Goal: Transaction & Acquisition: Purchase product/service

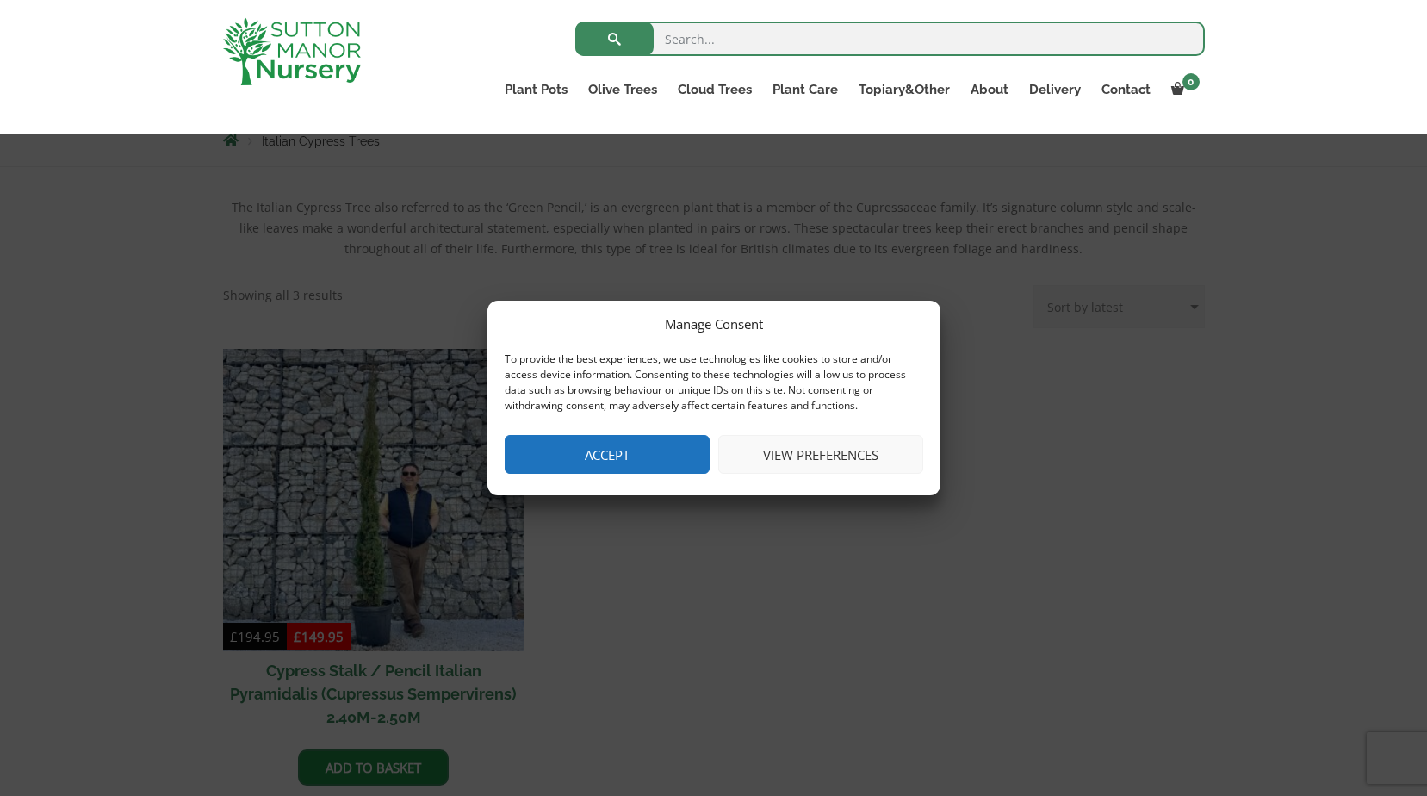
click at [663, 448] on button "Accept" at bounding box center [607, 454] width 205 height 39
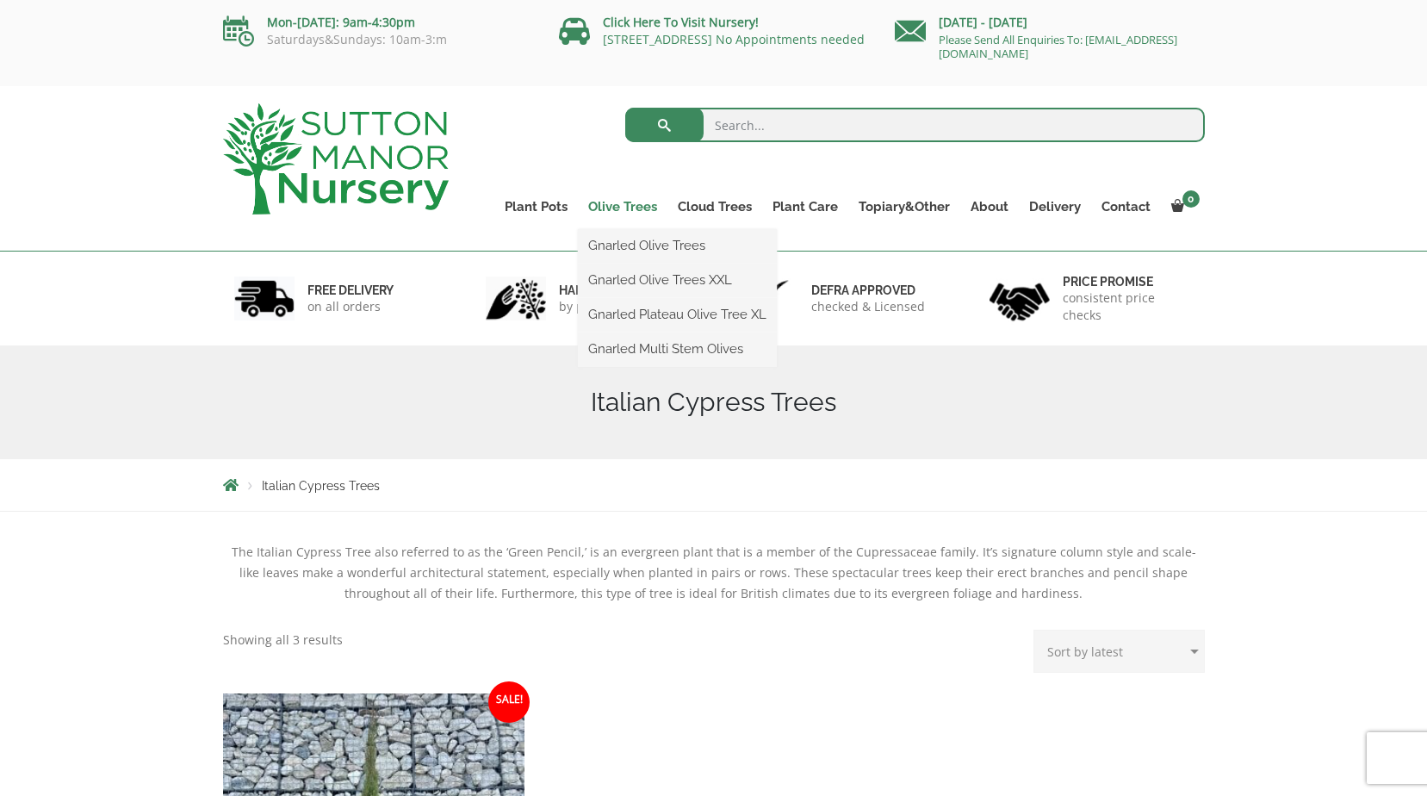
click at [600, 207] on link "Olive Trees" at bounding box center [623, 207] width 90 height 24
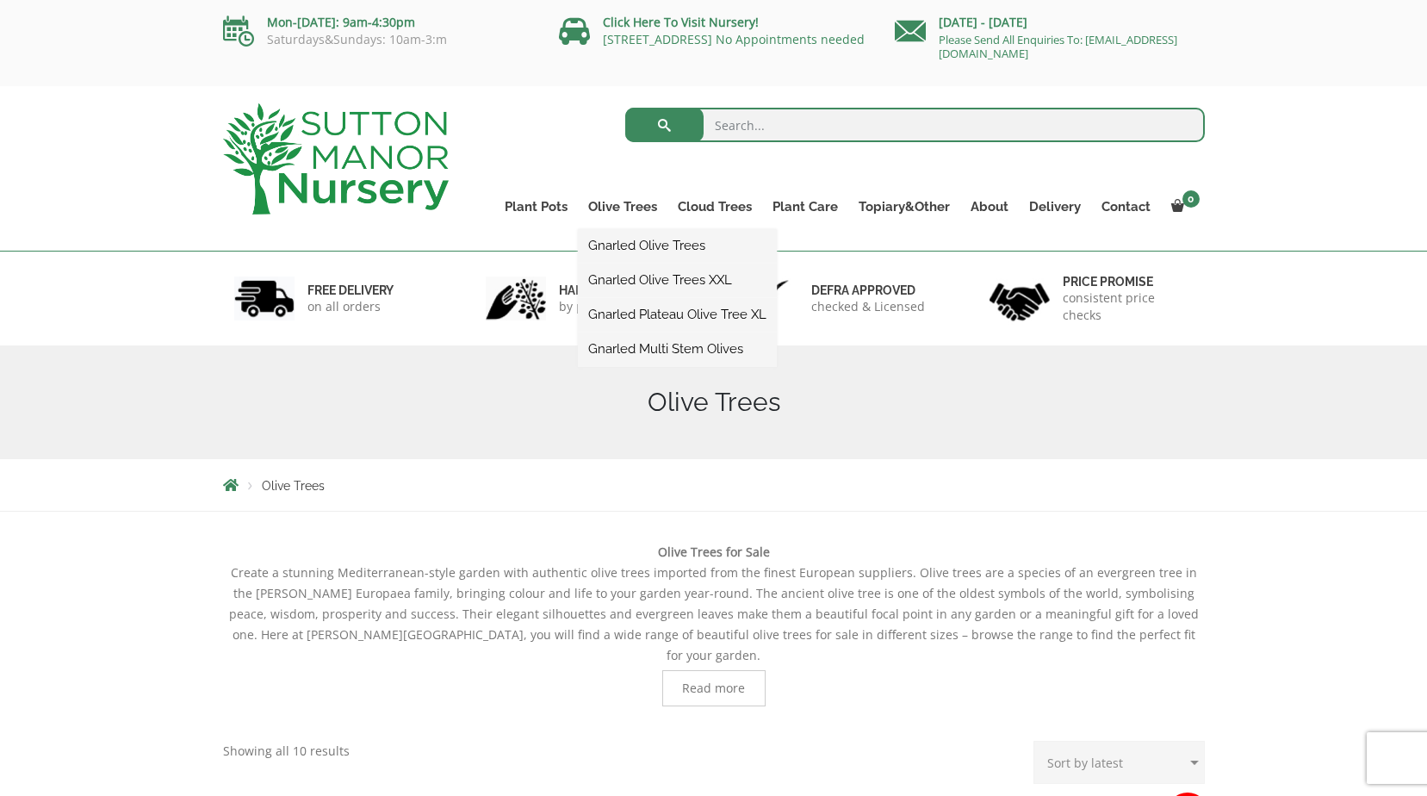
click at [615, 237] on link "Gnarled Olive Trees" at bounding box center [677, 245] width 199 height 26
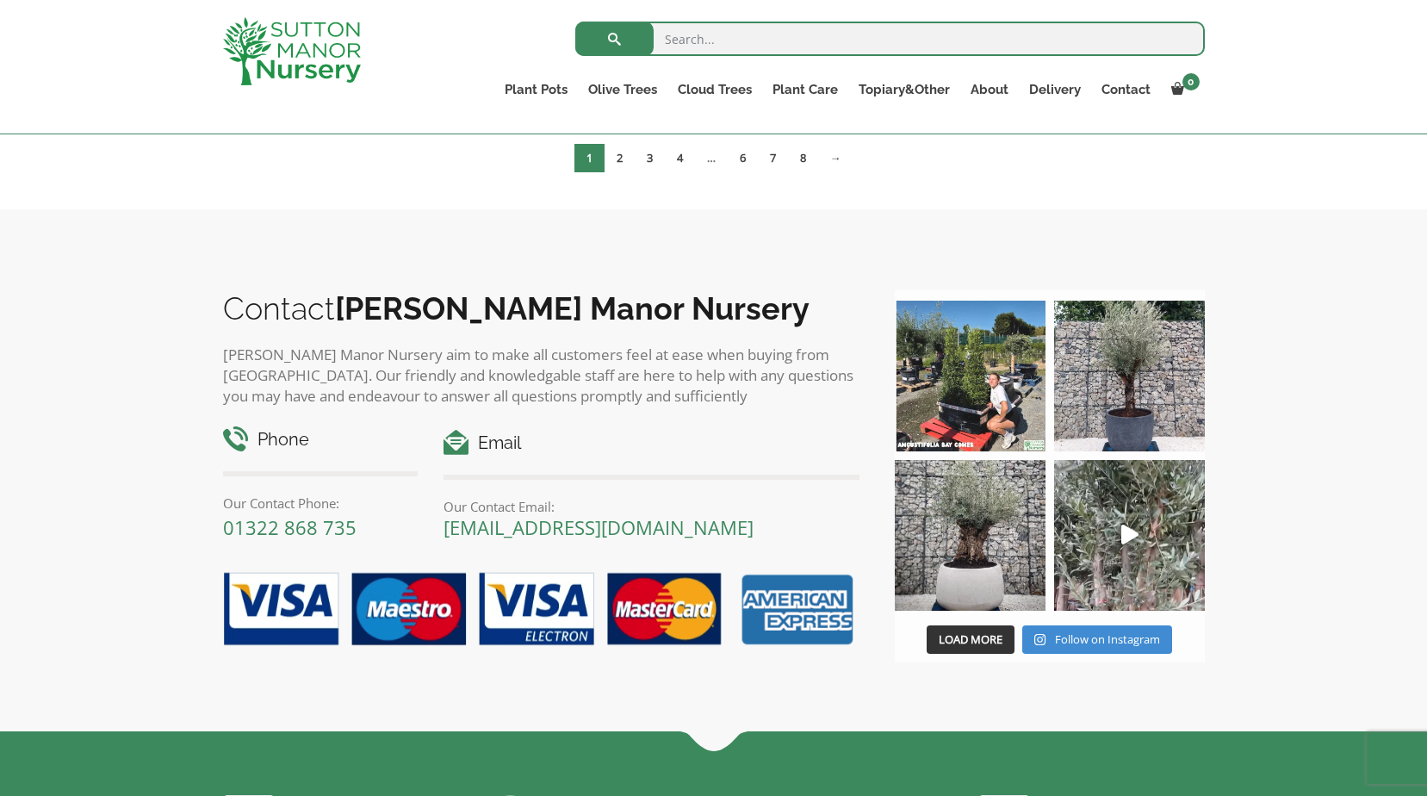
scroll to position [2153, 0]
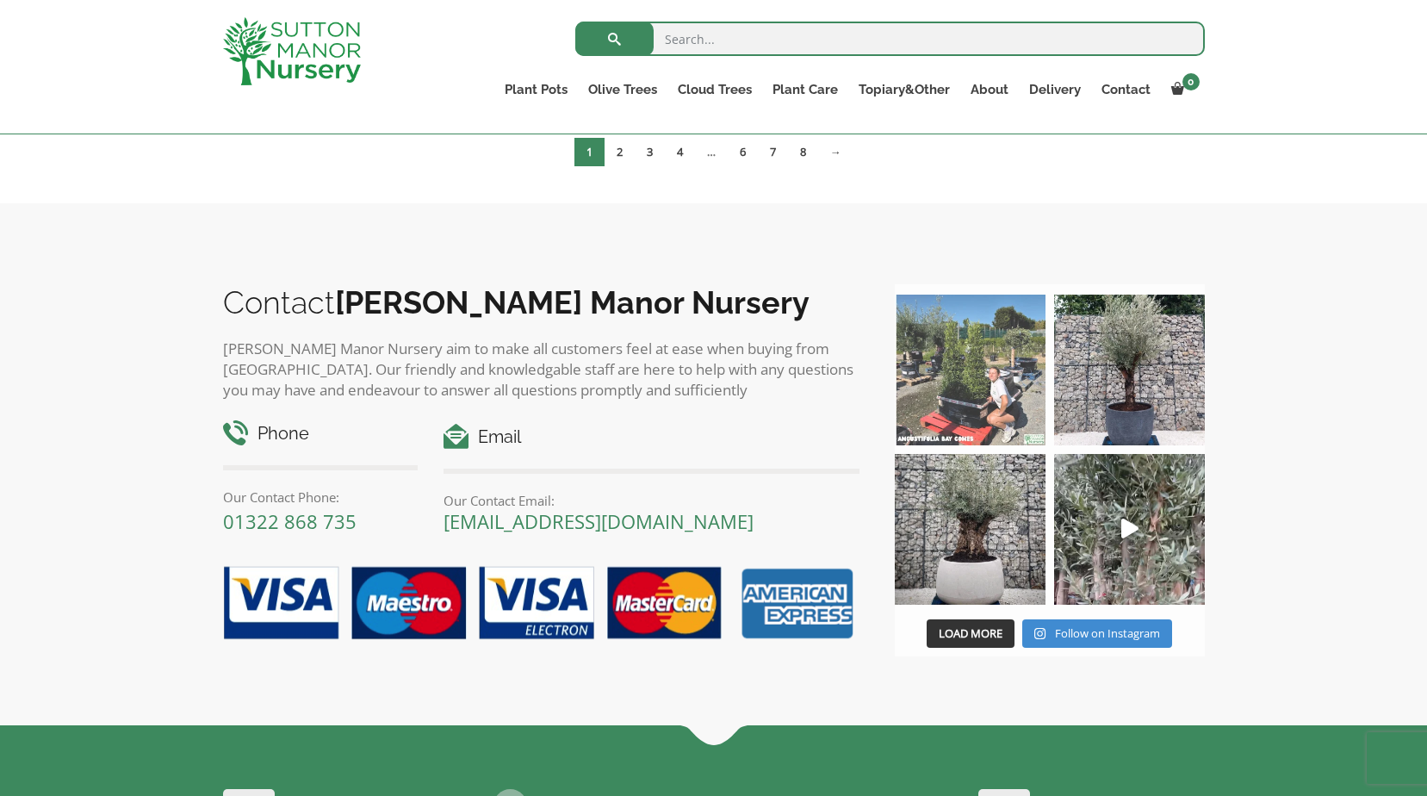
click at [960, 396] on img at bounding box center [970, 369] width 151 height 151
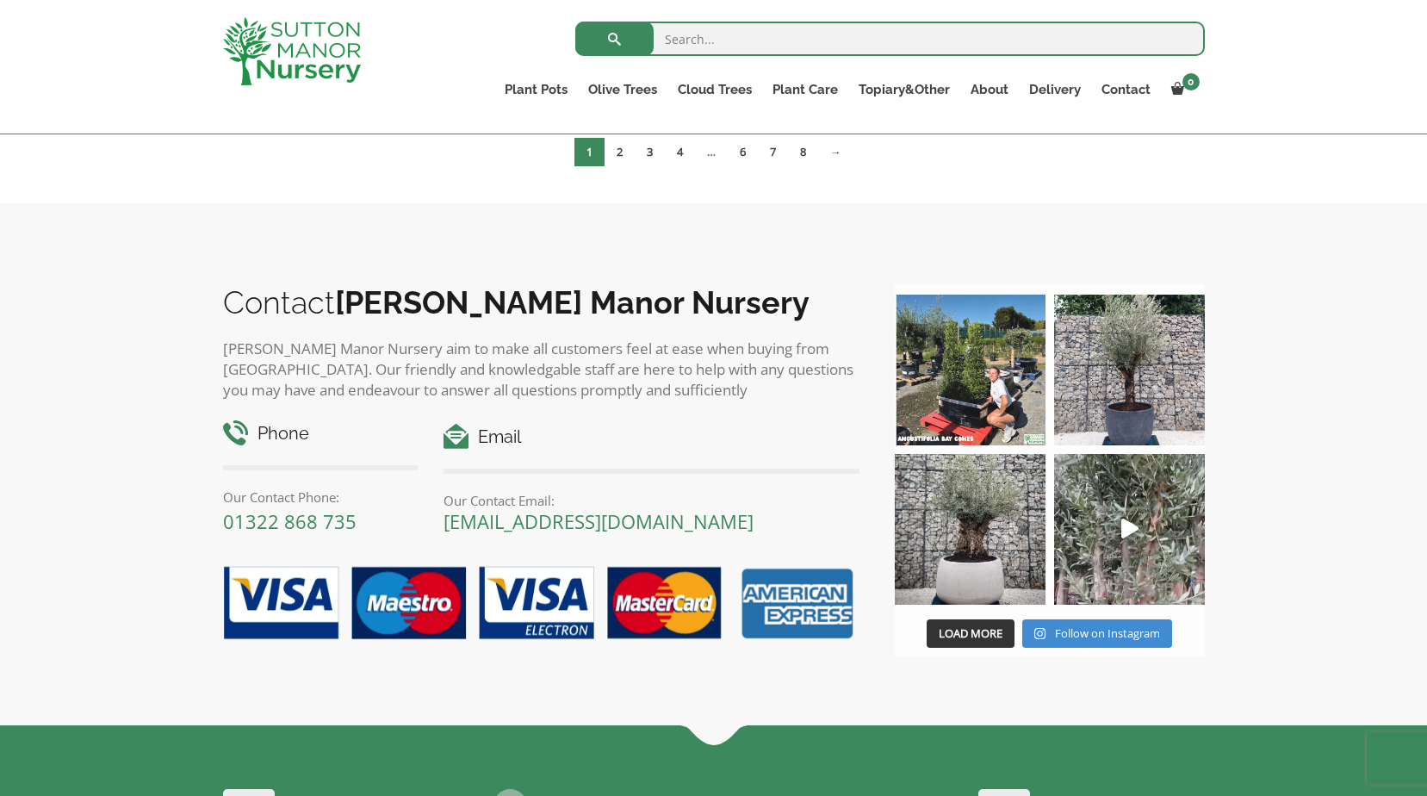
click at [412, 102] on div "Search for: Plant Pots Resin Bonded Pots The Amalfi Pots The Milan Pots The Cap…" at bounding box center [815, 66] width 806 height 133
